Goal: Navigation & Orientation: Find specific page/section

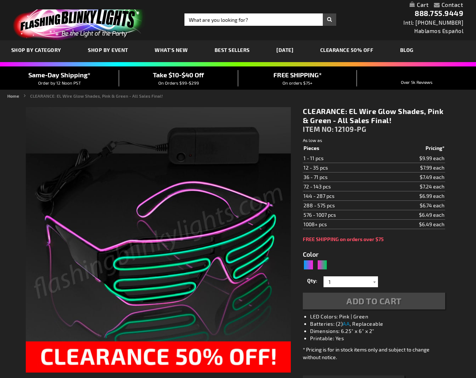
type input "5673"
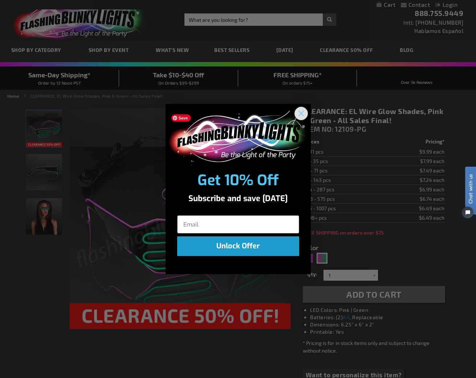
click at [302, 114] on circle "Close dialog" at bounding box center [301, 113] width 12 height 12
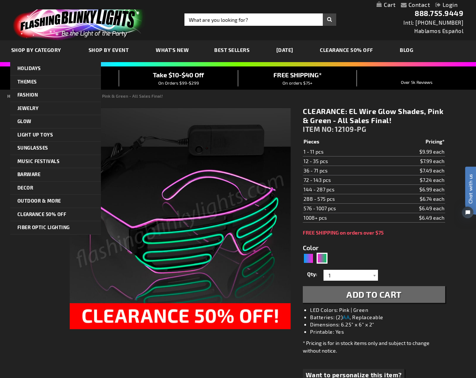
click at [40, 58] on link "SHOP BY CATEGORY" at bounding box center [37, 50] width 63 height 24
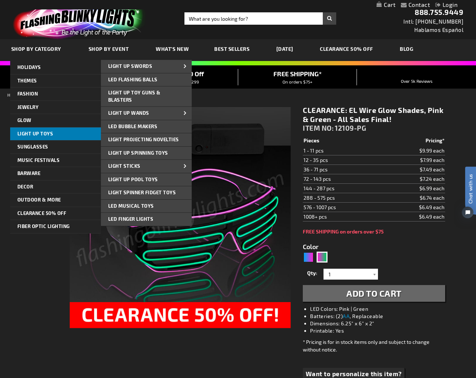
scroll to position [3, 0]
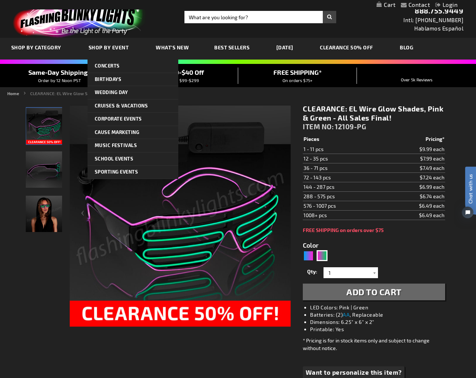
click at [127, 50] on span "Shop By Event" at bounding box center [109, 47] width 40 height 6
click at [118, 48] on span "Shop By Event" at bounding box center [109, 47] width 40 height 6
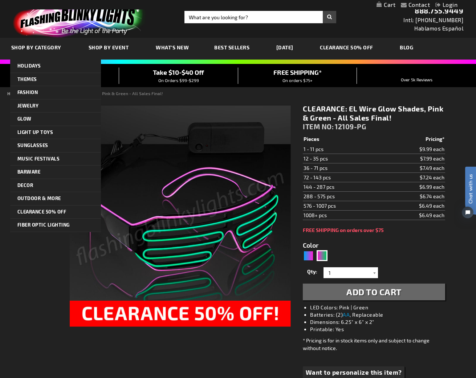
click at [40, 40] on link "SHOP BY CATEGORY" at bounding box center [37, 47] width 63 height 24
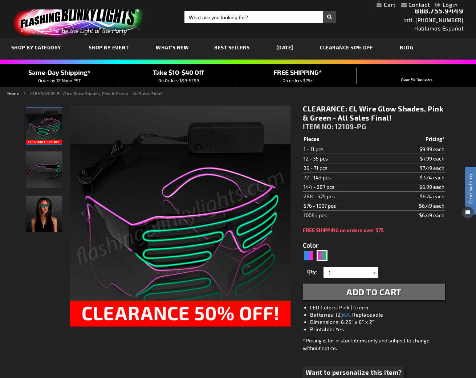
click at [74, 22] on img at bounding box center [77, 18] width 141 height 39
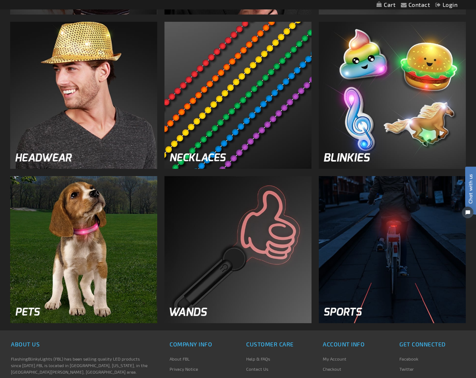
scroll to position [891, 0]
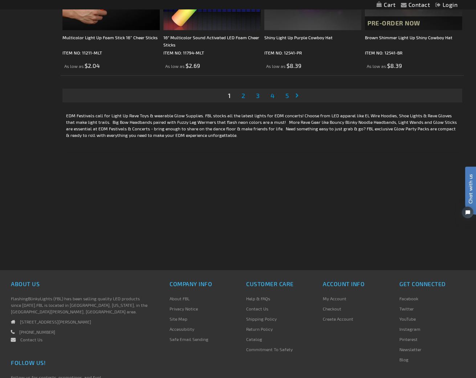
scroll to position [2332, 0]
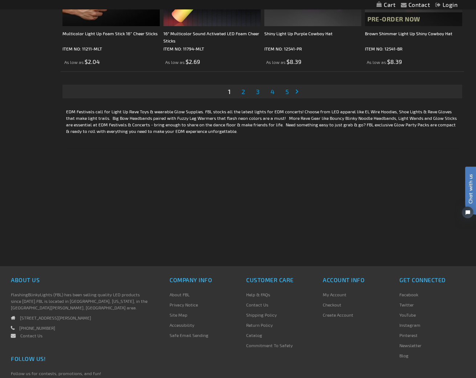
click at [244, 95] on span "2" at bounding box center [243, 91] width 4 height 8
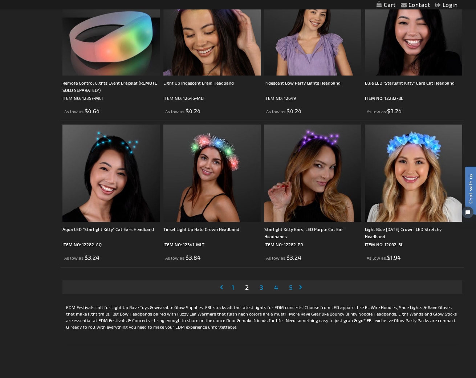
scroll to position [2222, 0]
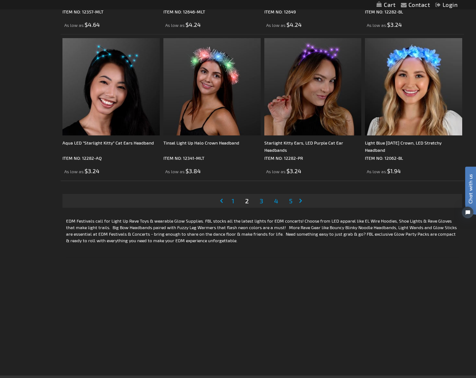
click at [260, 202] on span "3" at bounding box center [261, 201] width 4 height 8
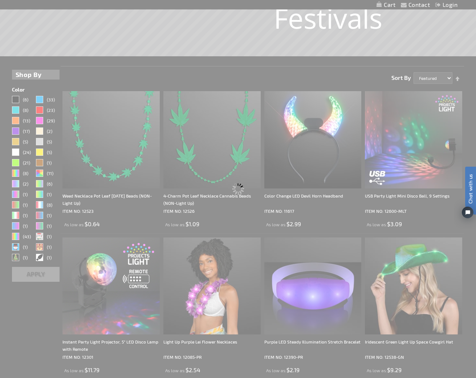
scroll to position [0, 0]
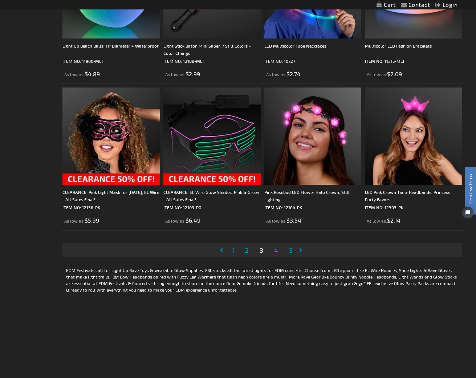
scroll to position [2275, 0]
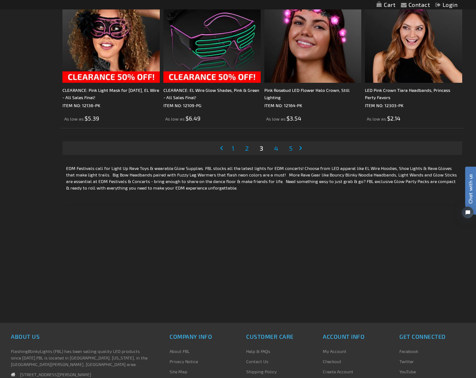
click at [276, 152] on span "4" at bounding box center [276, 148] width 4 height 8
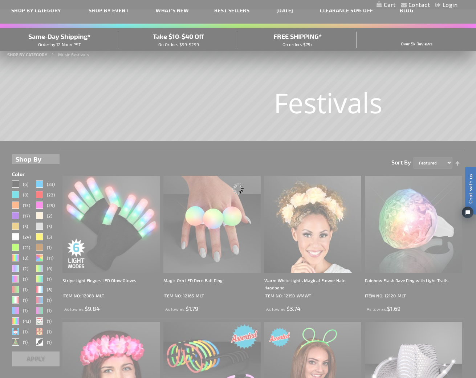
scroll to position [0, 0]
